Goal: Check status: Check status

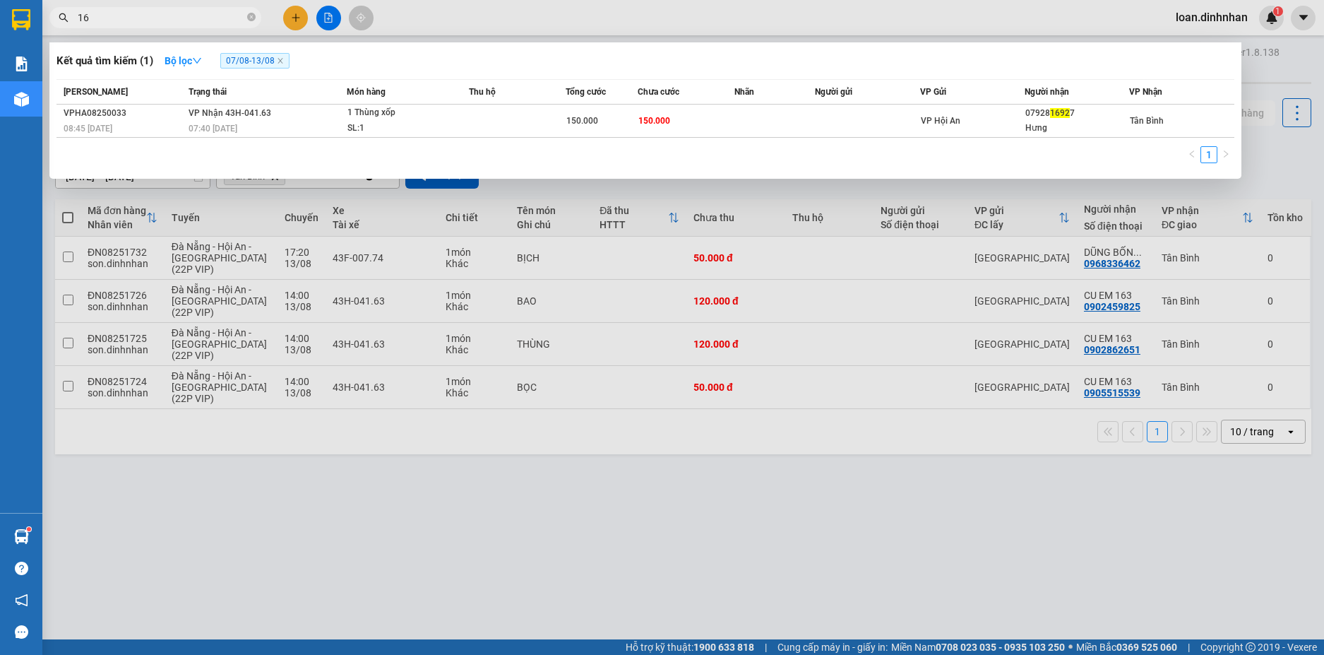
type input "1"
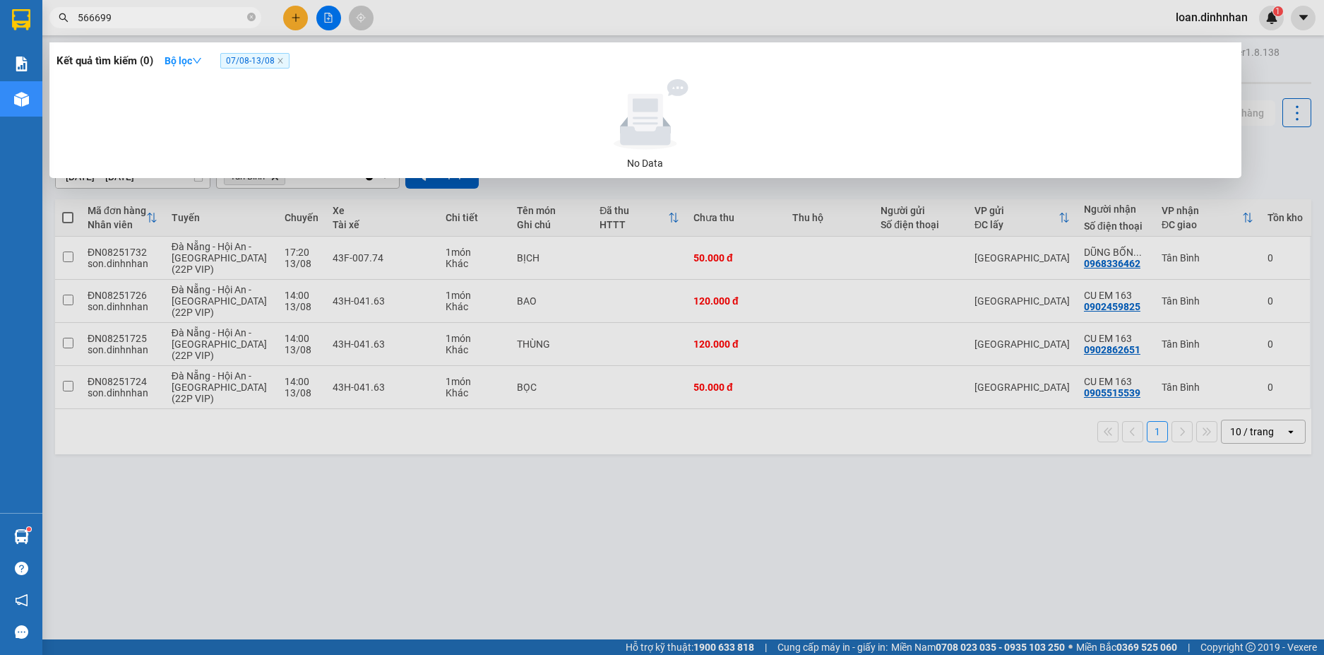
type input "566699"
click at [273, 63] on span "07/08 - 13/08" at bounding box center [254, 61] width 69 height 16
click at [255, 67] on span "07/08 - 13/08" at bounding box center [254, 61] width 69 height 16
click at [194, 61] on strong "Bộ lọc" at bounding box center [183, 60] width 37 height 11
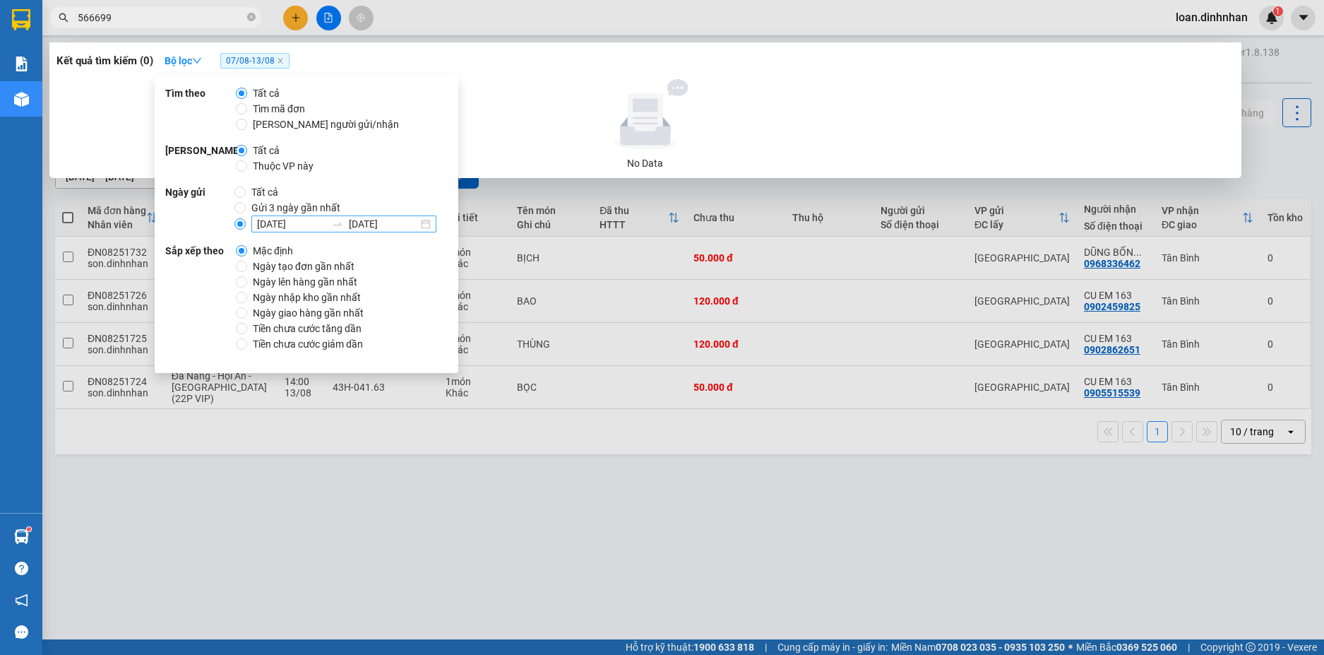
drag, startPoint x: 434, startPoint y: 226, endPoint x: 365, endPoint y: 233, distance: 69.6
click at [432, 226] on div "[DATE] [DATE]" at bounding box center [343, 223] width 185 height 17
click at [246, 226] on input "[DATE] [DATE]" at bounding box center [239, 223] width 11 height 11
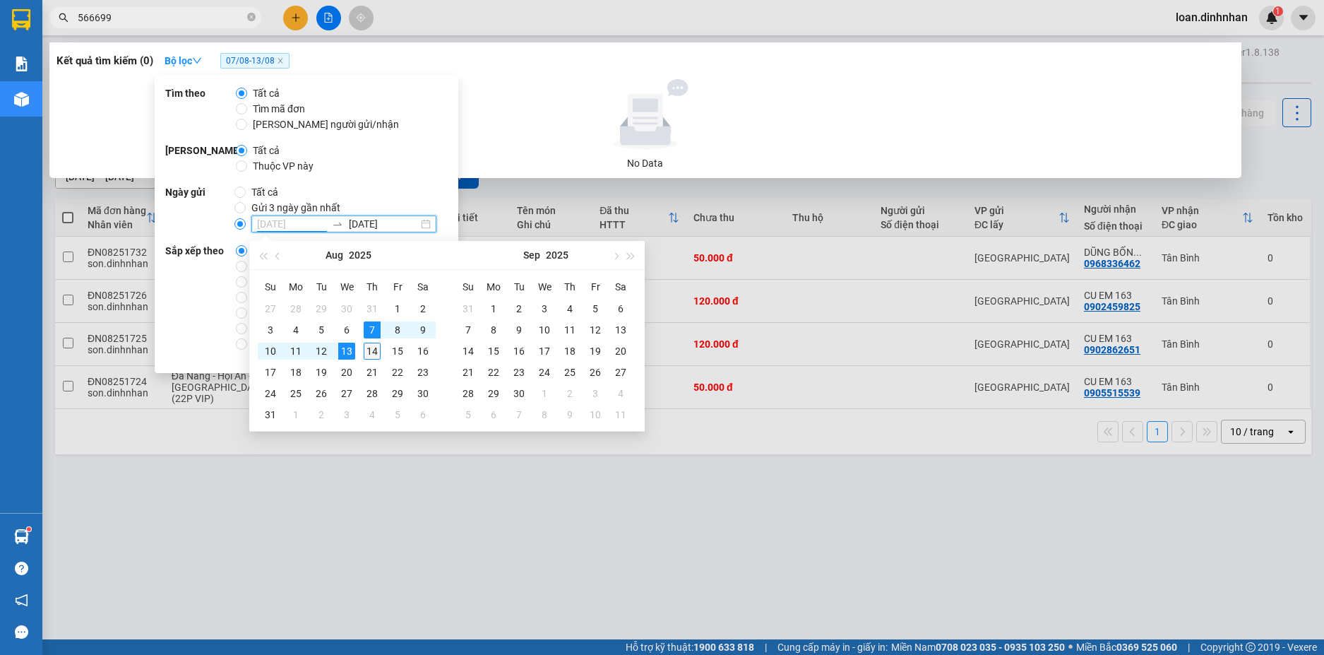
type input "[DATE]"
click at [378, 348] on div "14" at bounding box center [372, 351] width 17 height 17
type input "[DATE]"
click at [343, 335] on table "Su Mo Tu We Th Fr Sa 27 28 29 30 31 1 2 3 4 5 6 7 8 9 10 11 12 13 14 15 16 17 1…" at bounding box center [347, 350] width 178 height 150
click at [343, 329] on table "Su Mo Tu We Th Fr Sa 27 28 29 30 31 1 2 3 4 5 6 7 8 9 10 11 12 13 14 15 16 17 1…" at bounding box center [347, 350] width 178 height 150
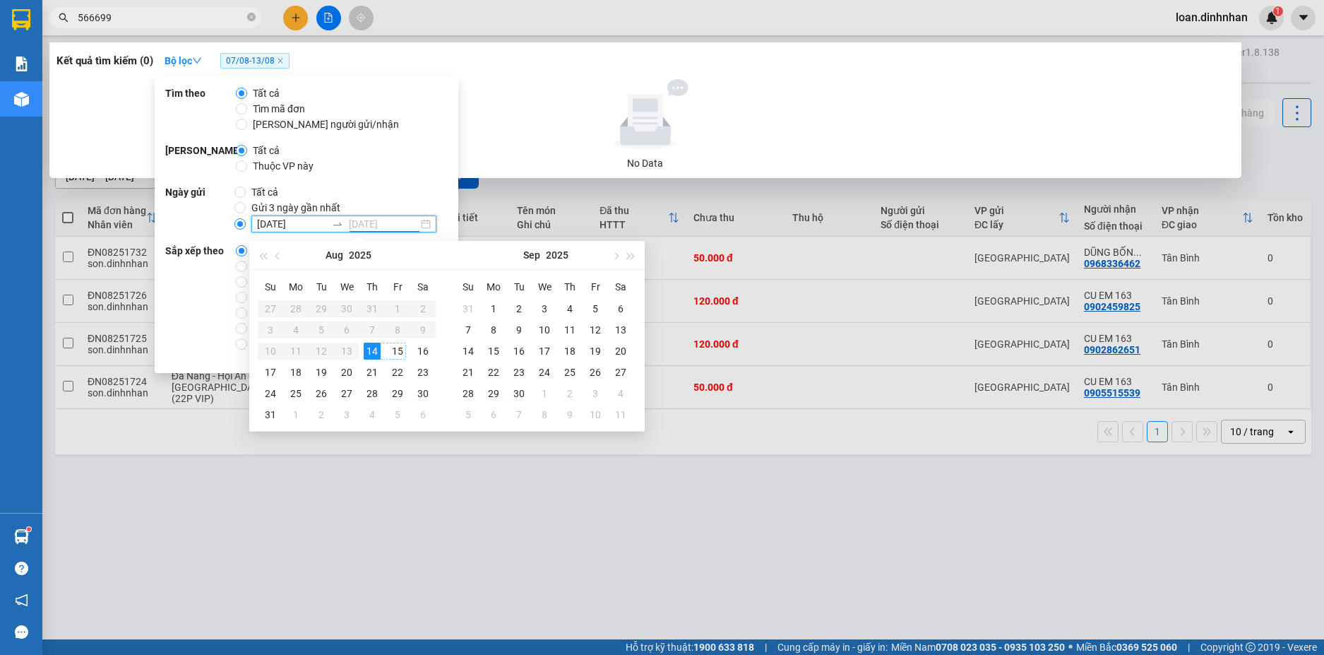
drag, startPoint x: 394, startPoint y: 356, endPoint x: 362, endPoint y: 342, distance: 34.8
click at [376, 348] on tr "10 11 12 13 14 15 16" at bounding box center [347, 350] width 178 height 21
type input "[DATE]"
click at [362, 341] on td "14" at bounding box center [371, 350] width 25 height 21
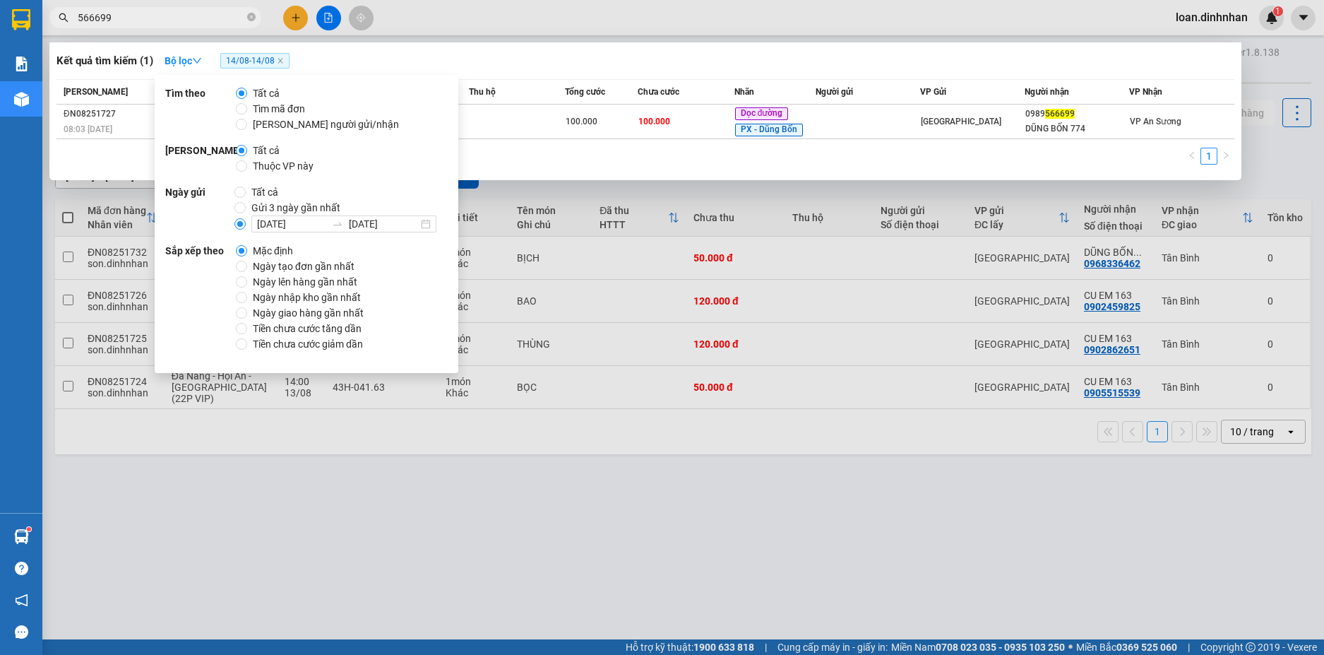
click at [386, 343] on div "Sắp xếp theo Mặc định Ngày tạo đơn gần nhất Ngày lên hàng gần nhất Ngày nhập kh…" at bounding box center [306, 297] width 283 height 109
click at [257, 220] on input "[DATE]" at bounding box center [291, 224] width 69 height 16
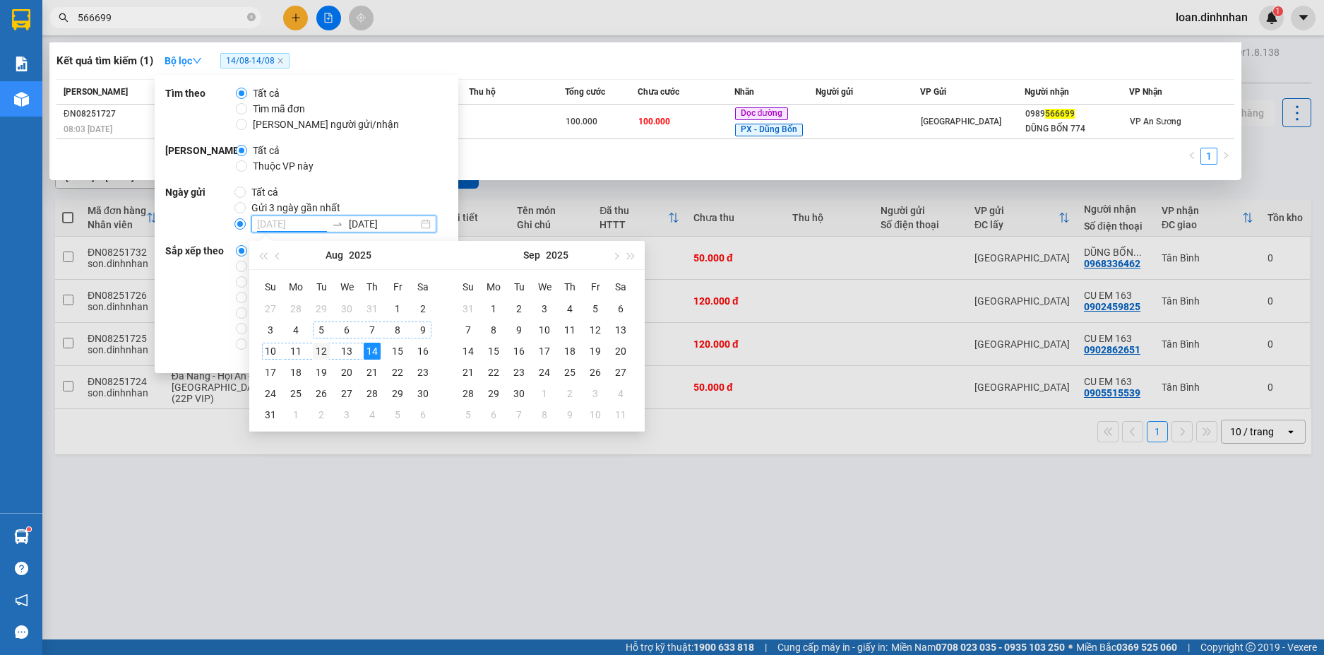
type input "[DATE]"
click at [316, 350] on div "12" at bounding box center [321, 351] width 17 height 17
type input "[DATE]"
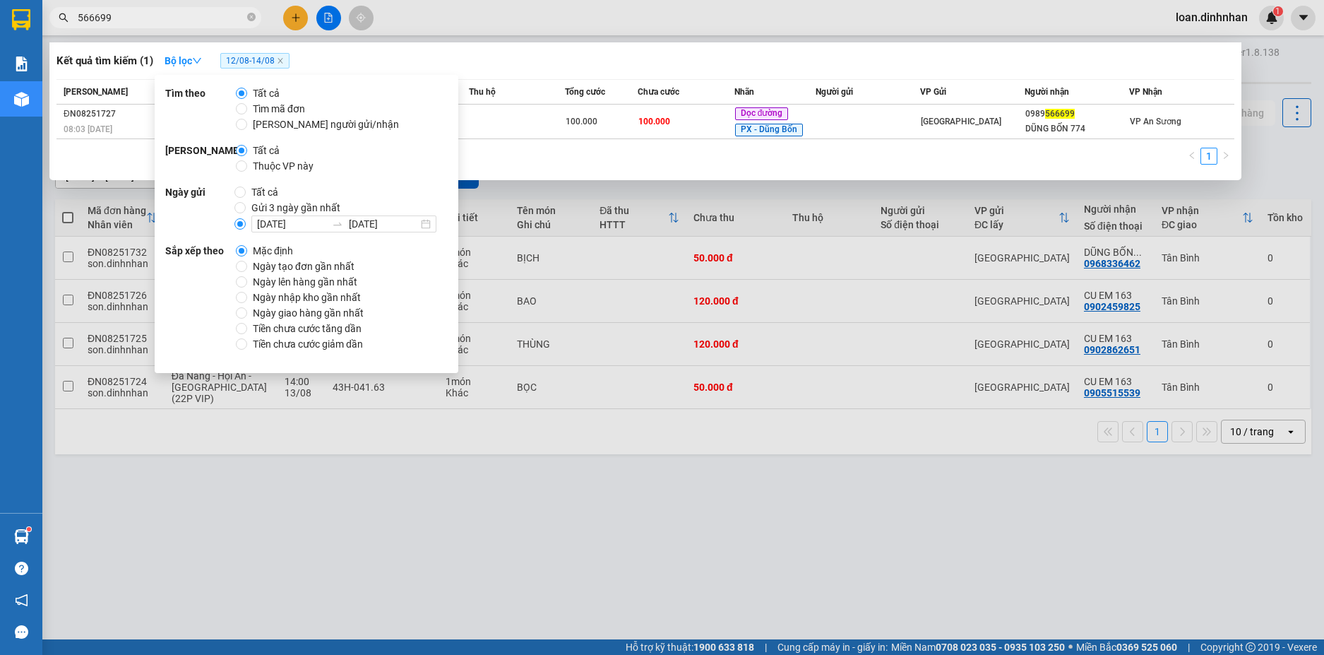
click at [408, 177] on div "Tìm theo Tất cả Tìm mã đơn Tìm người gửi/nhận Phạm vi Tất cả Thuộc VP này Ngày …" at bounding box center [307, 224] width 304 height 298
click at [177, 23] on input "566699" at bounding box center [161, 18] width 167 height 16
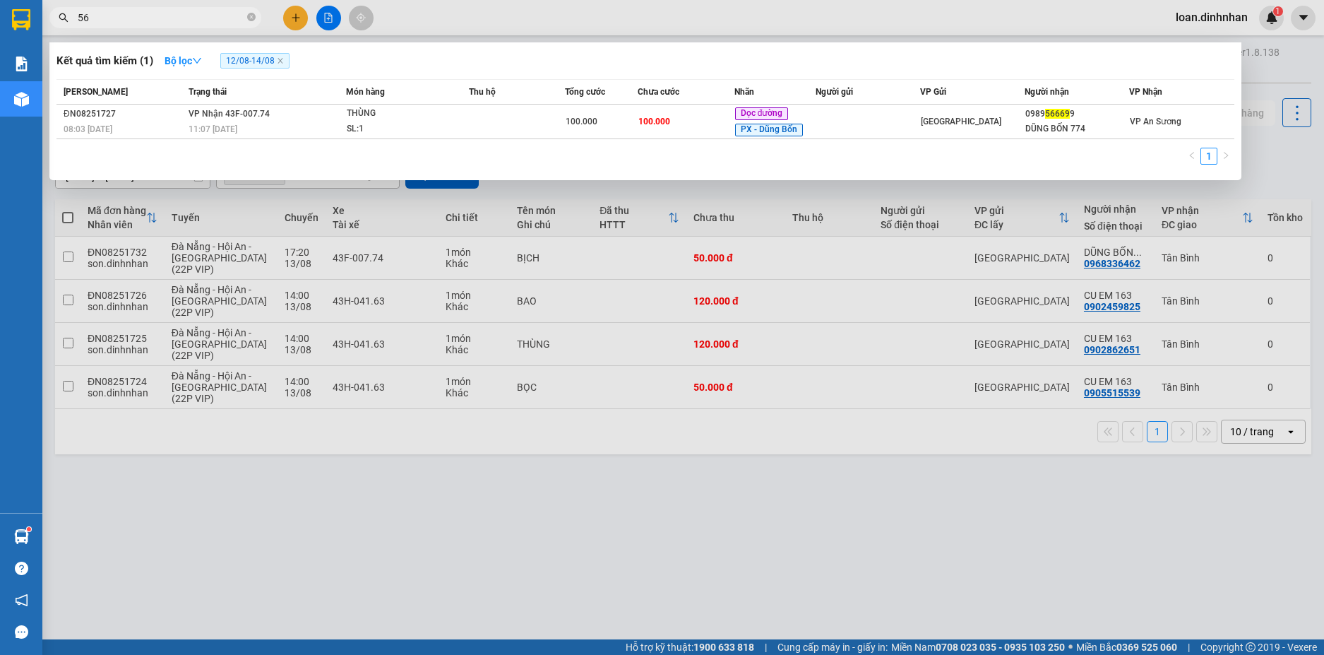
type input "5"
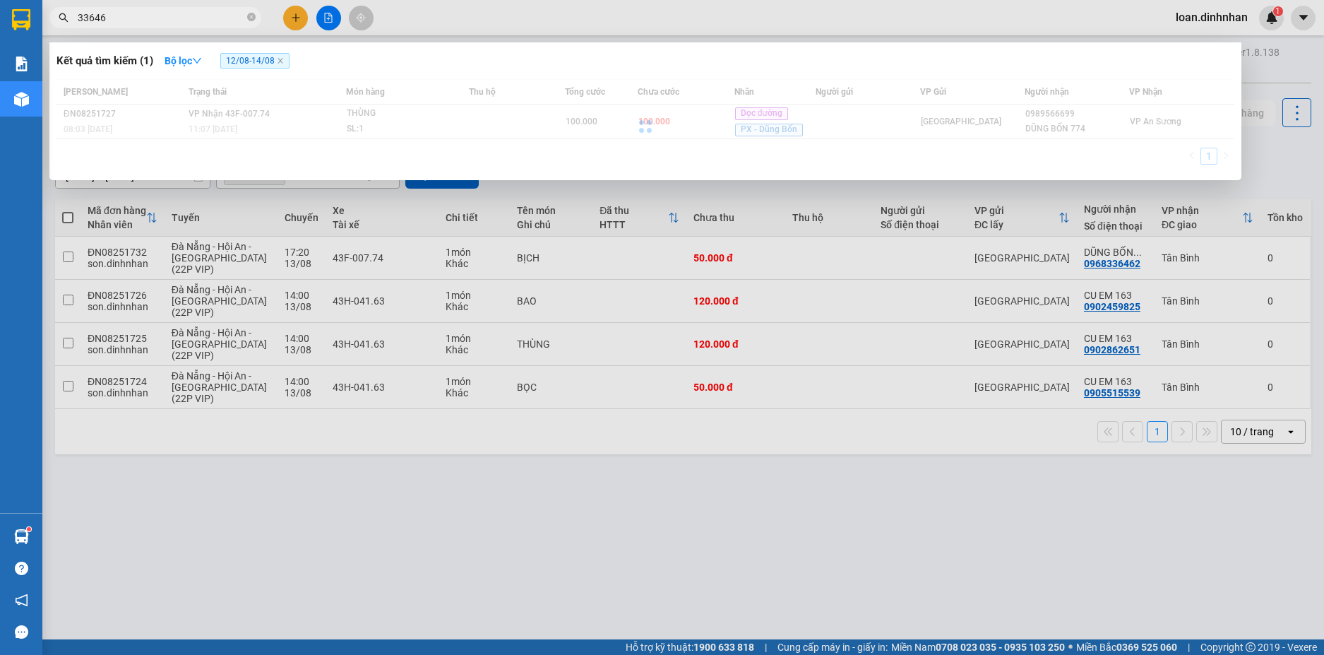
type input "336462"
